Goal: Check status

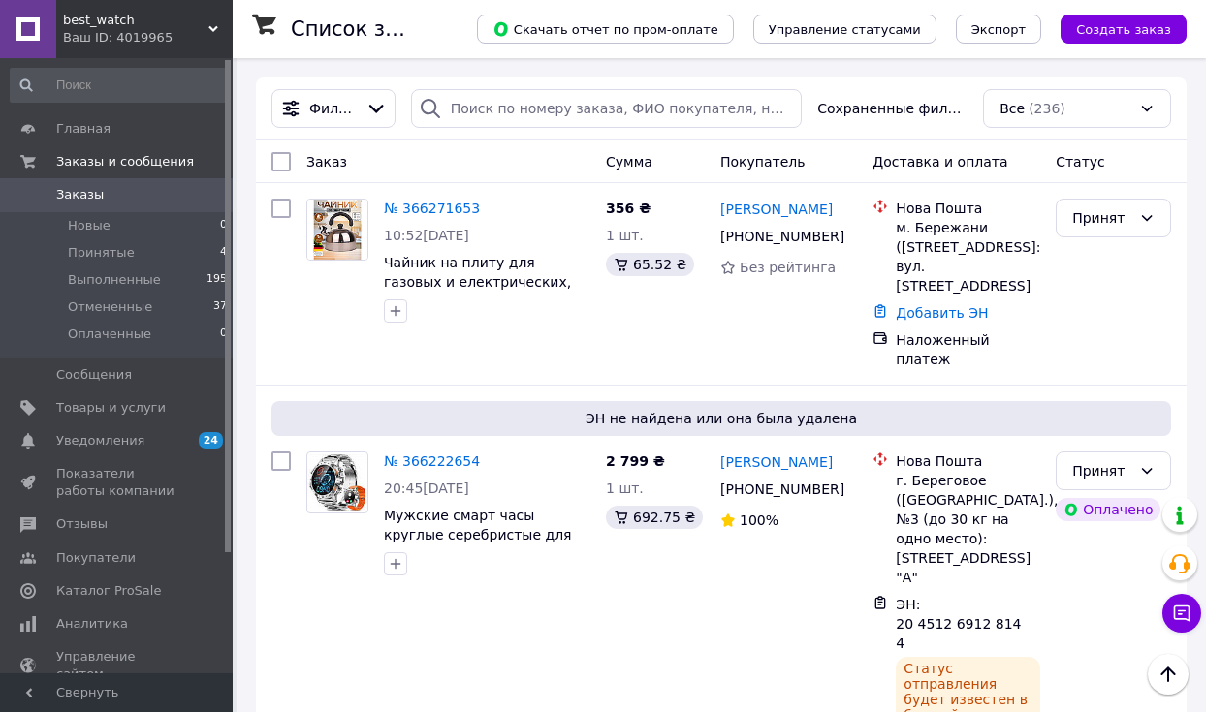
scroll to position [388, 0]
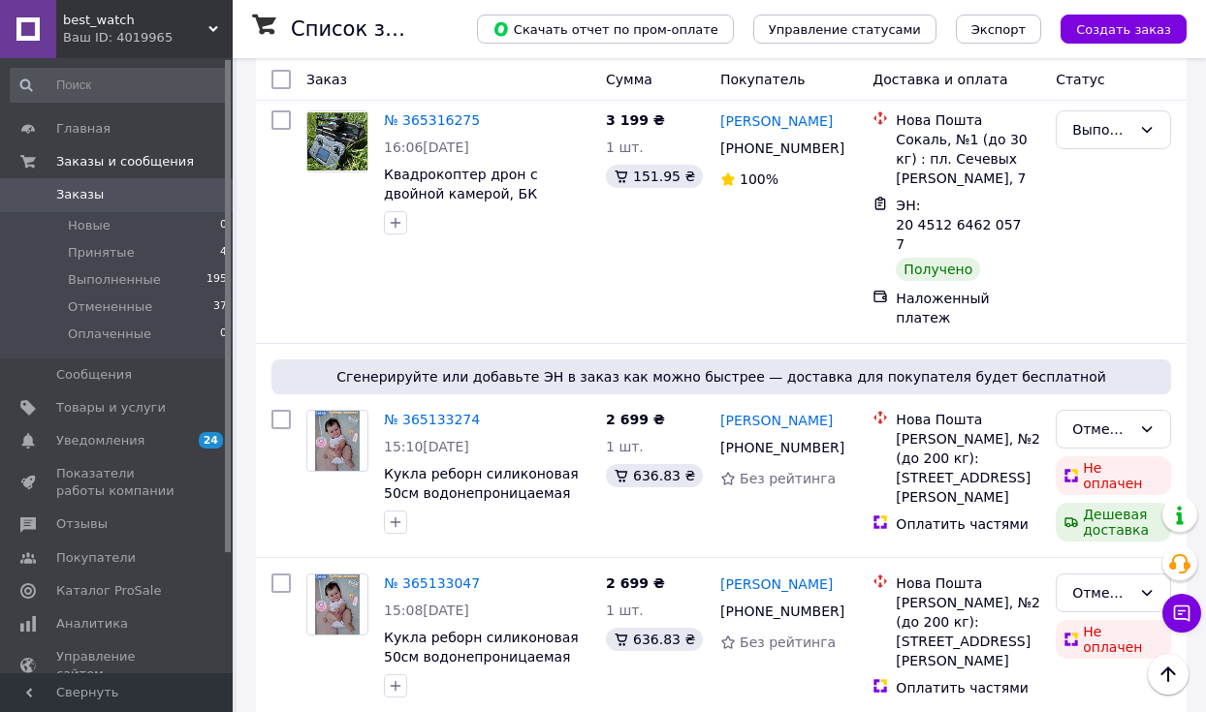
scroll to position [1454, 0]
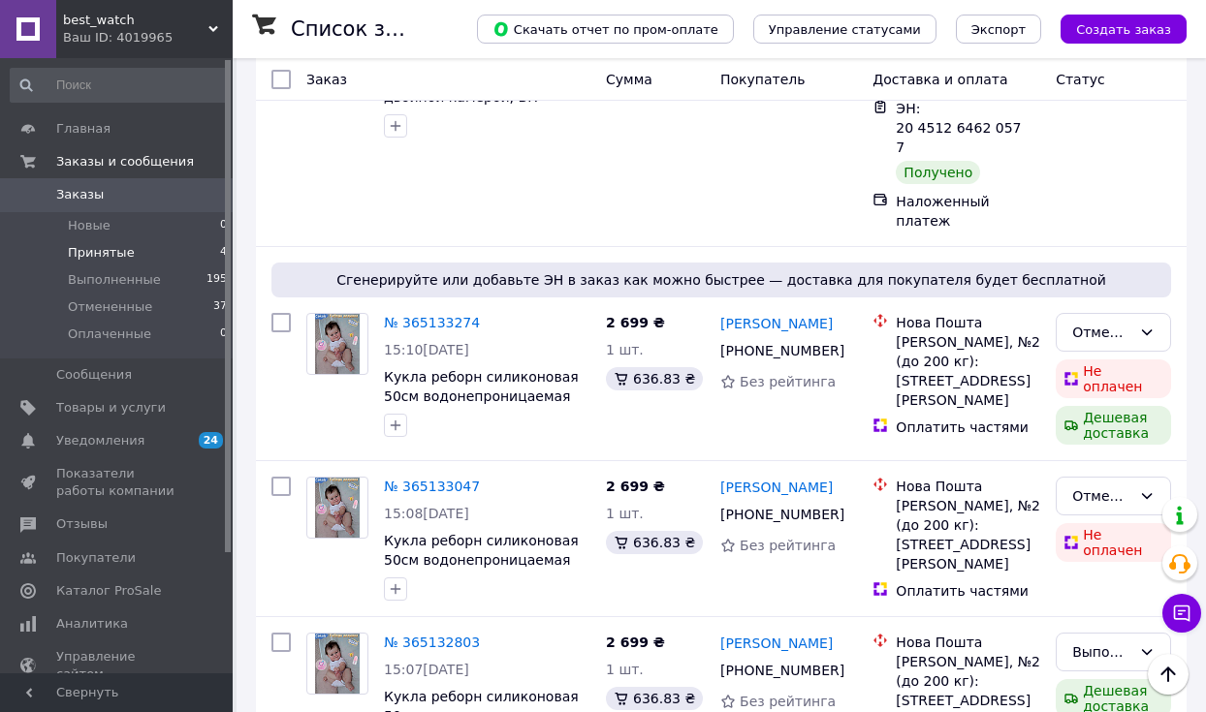
click at [203, 242] on li "Принятые 4" at bounding box center [119, 252] width 238 height 27
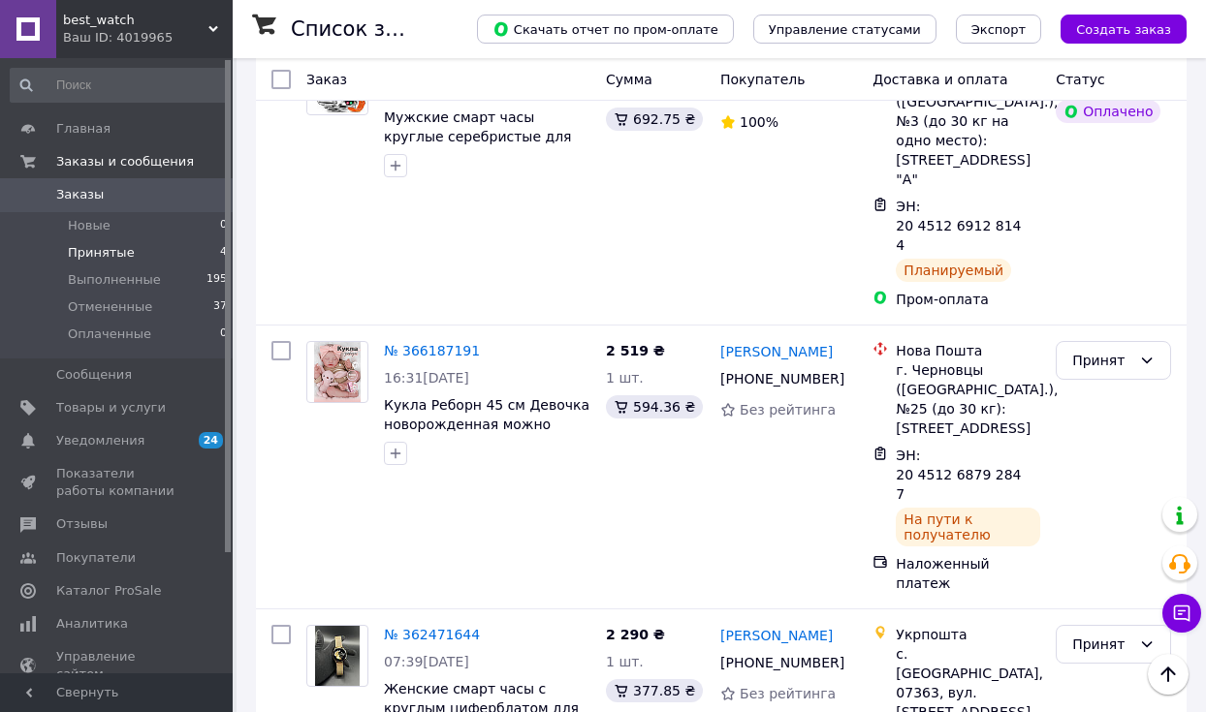
scroll to position [487, 0]
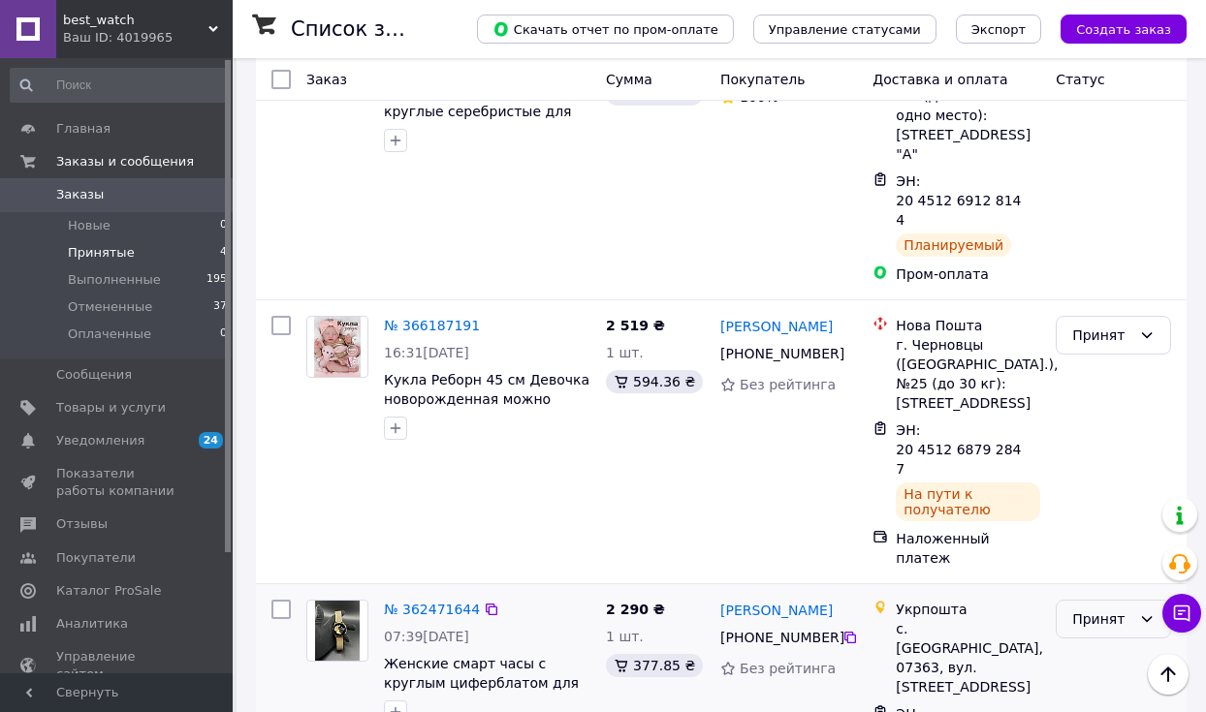
click at [1113, 609] on div "Принят" at bounding box center [1101, 619] width 59 height 21
click at [1086, 557] on li "Выполнен" at bounding box center [1112, 563] width 113 height 35
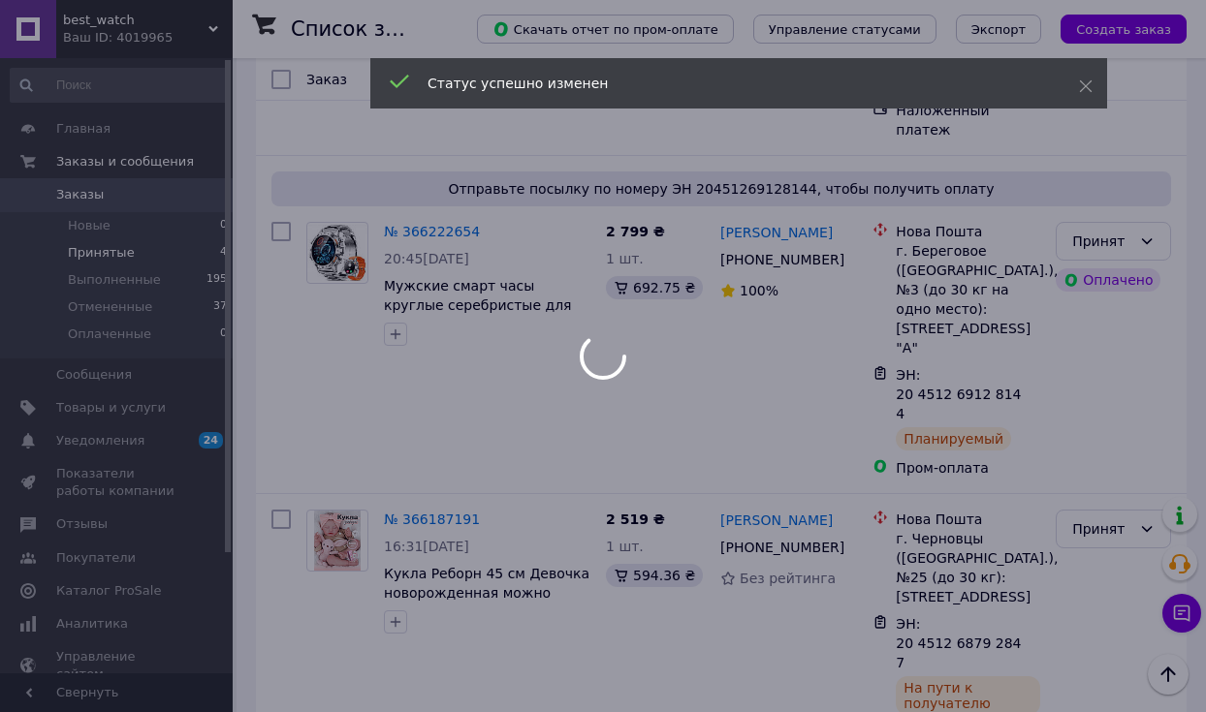
scroll to position [196, 0]
